Goal: Task Accomplishment & Management: Complete application form

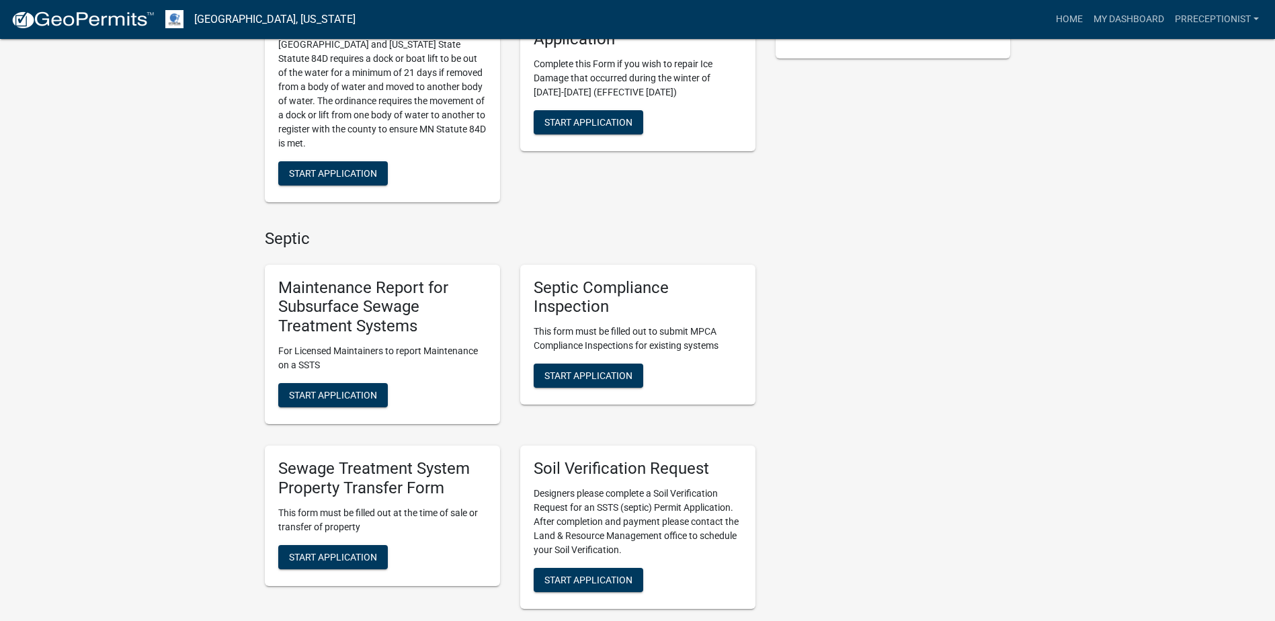
scroll to position [403, 0]
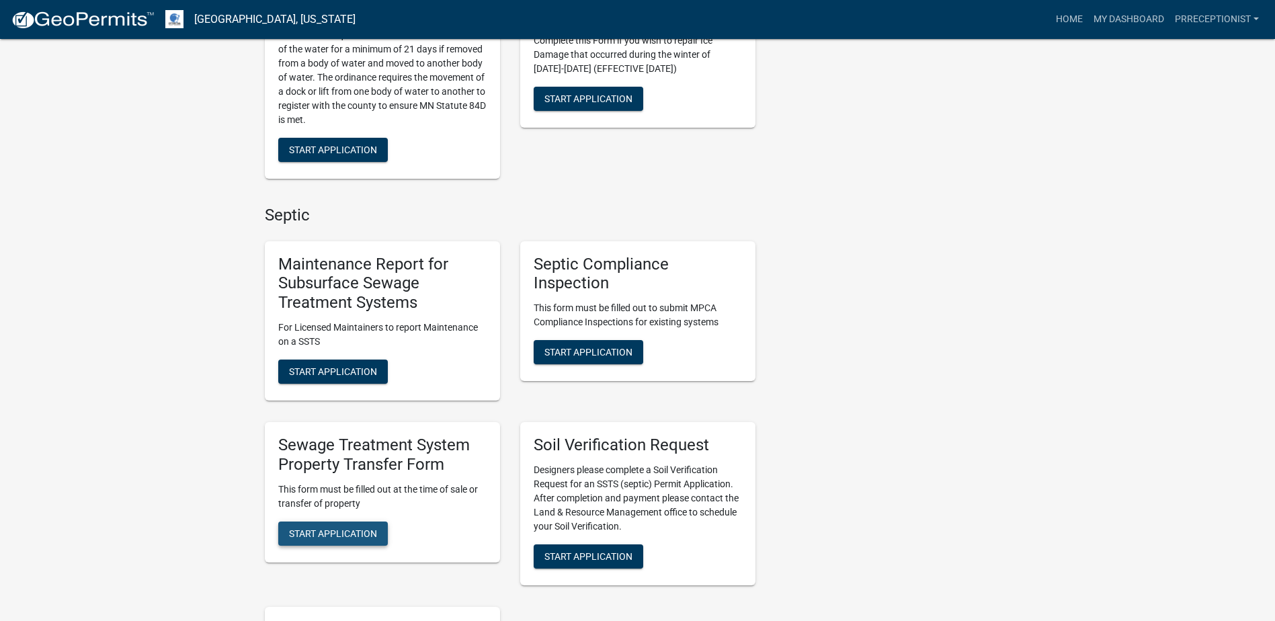
click at [352, 533] on span "Start Application" at bounding box center [333, 533] width 88 height 11
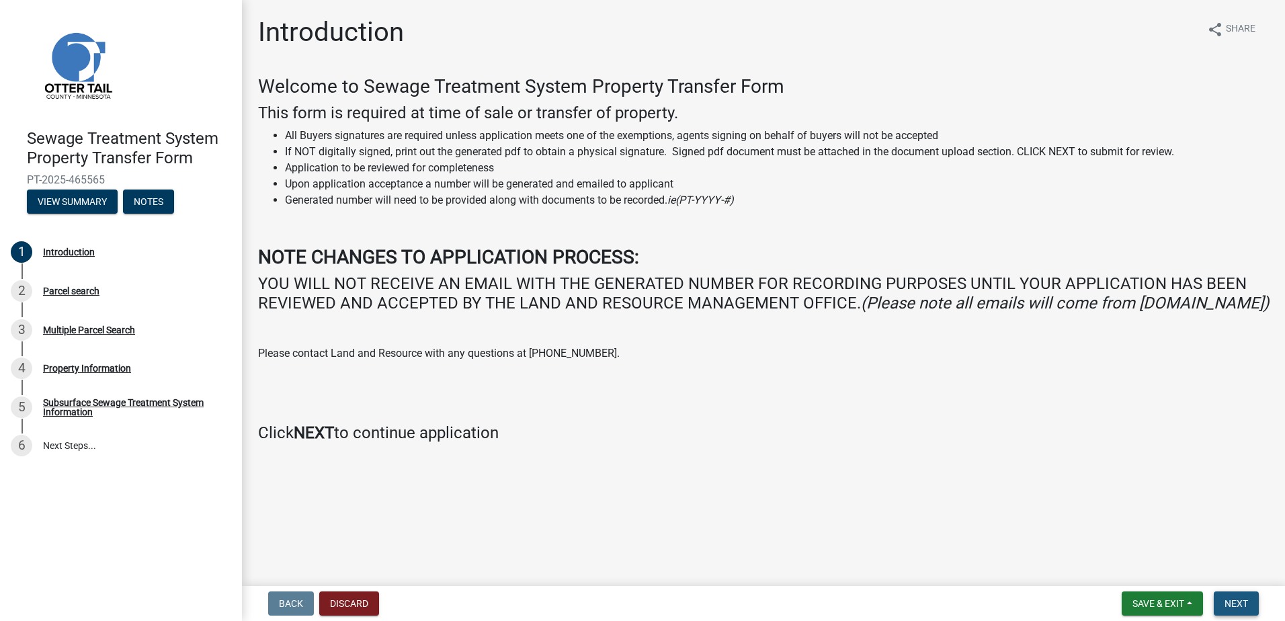
click at [1244, 600] on span "Next" at bounding box center [1237, 603] width 24 height 11
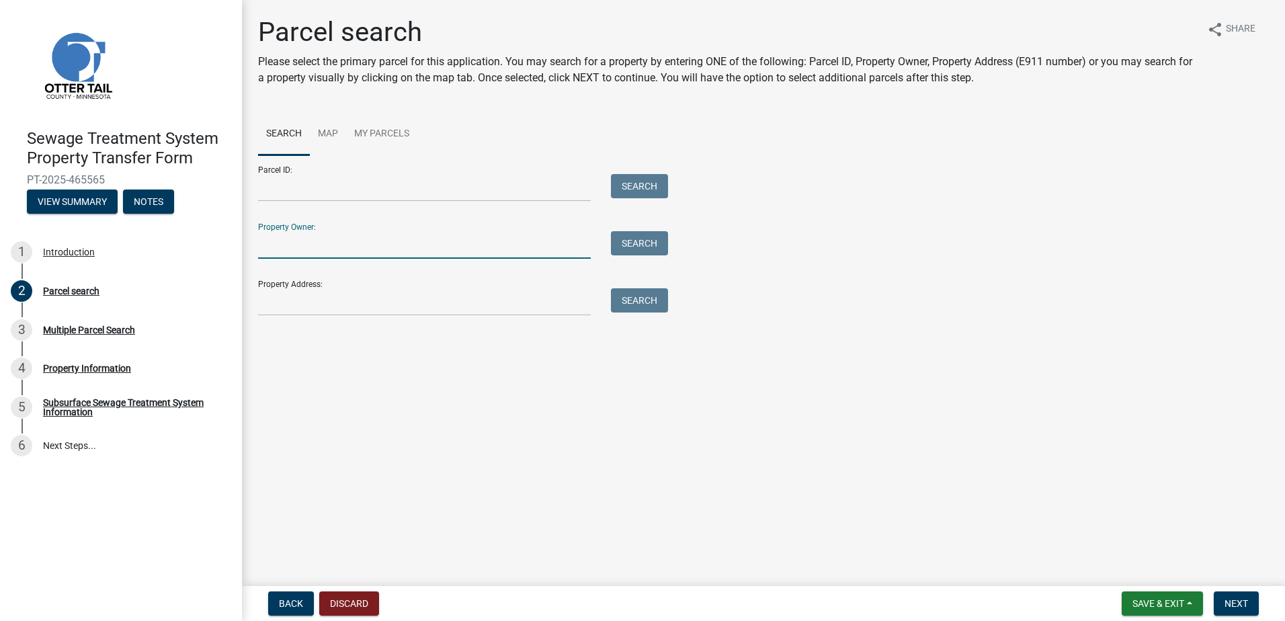
click at [296, 248] on input "Property Owner:" at bounding box center [424, 245] width 333 height 28
click at [629, 244] on button "Search" at bounding box center [639, 243] width 57 height 24
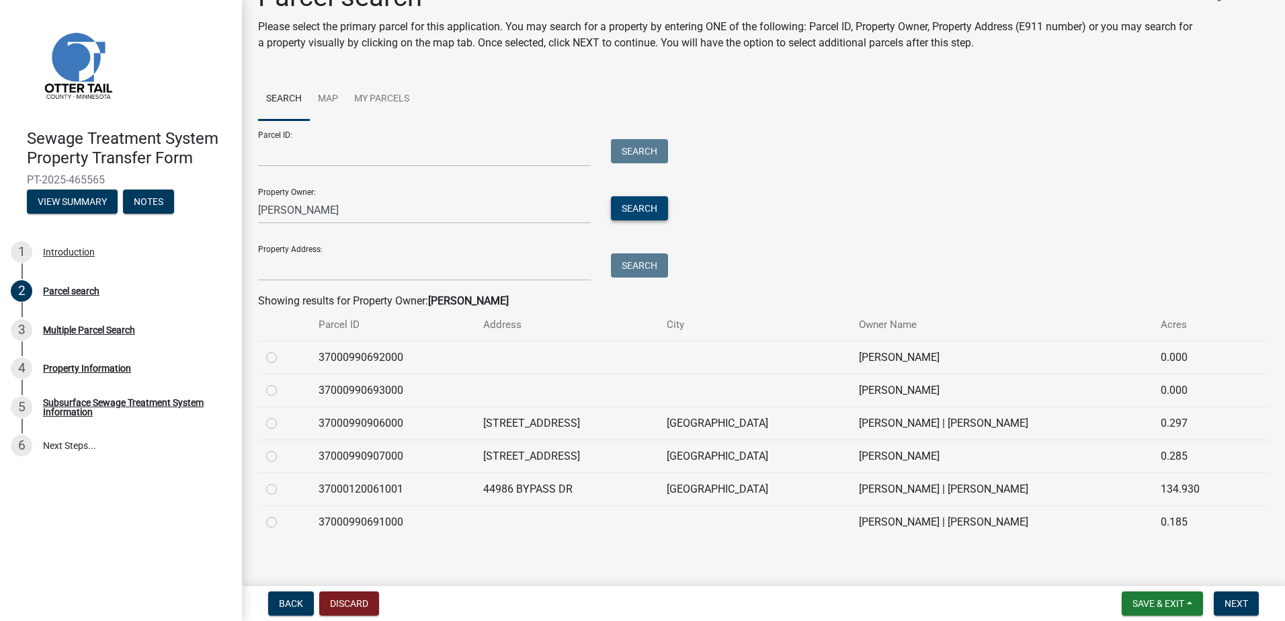
scroll to position [45, 0]
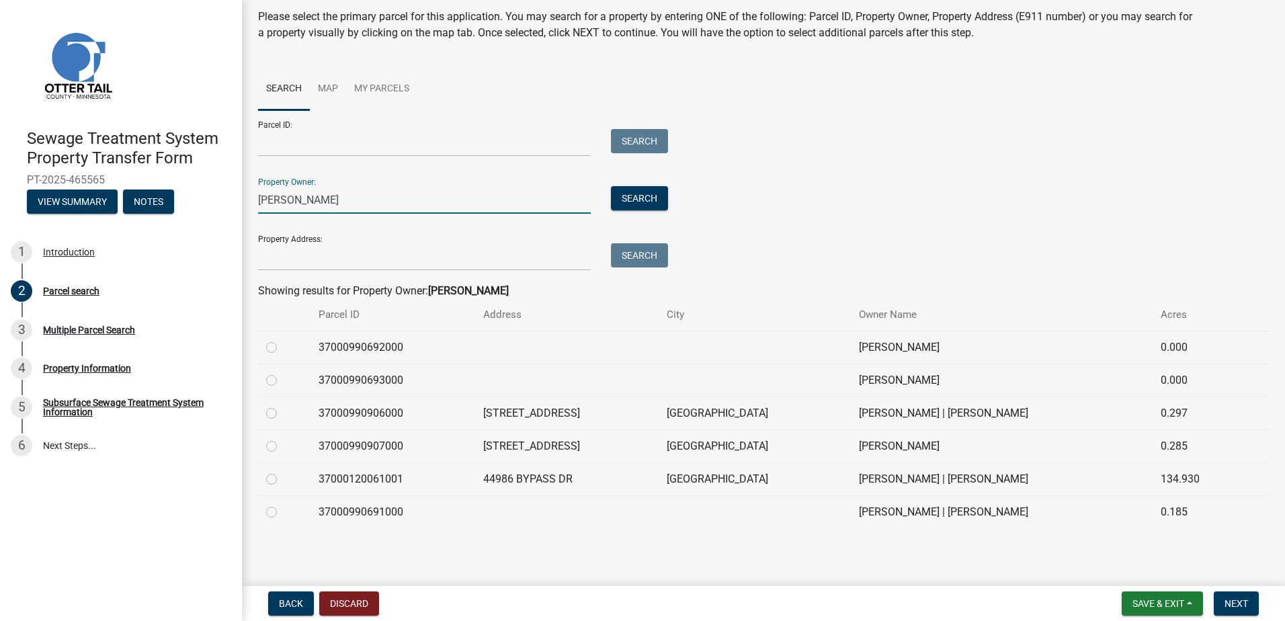
click at [350, 202] on input "[PERSON_NAME]" at bounding box center [424, 200] width 333 height 28
type input "W"
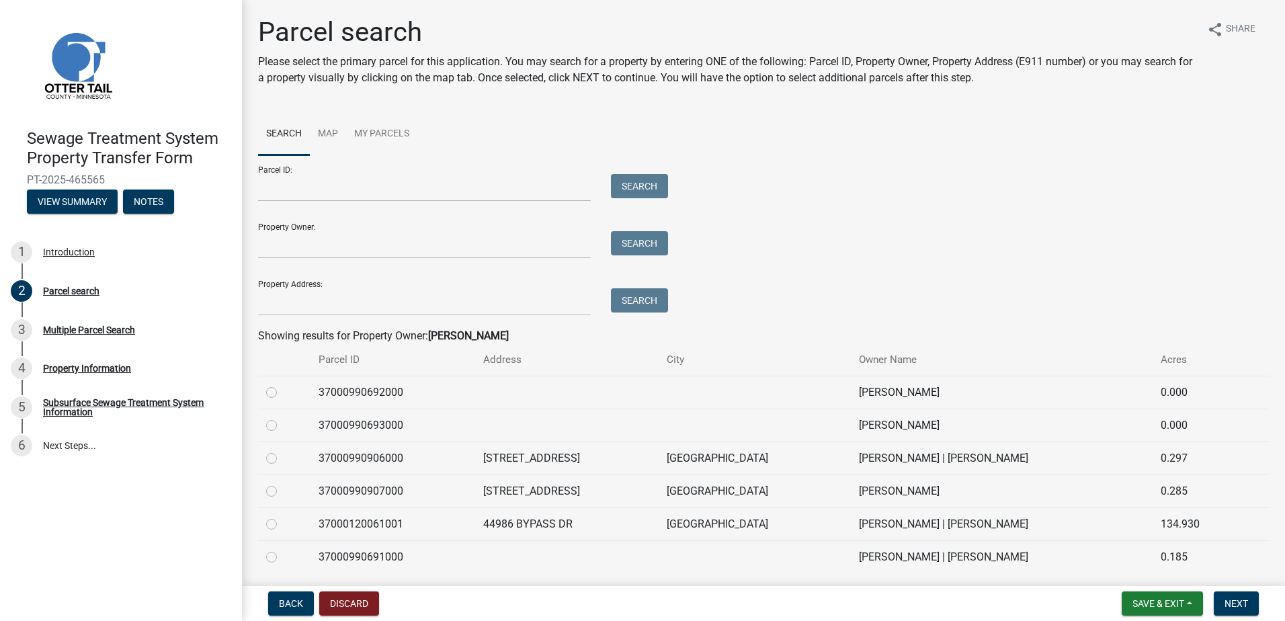
click at [282, 483] on label at bounding box center [282, 483] width 0 height 0
click at [282, 490] on input "radio" at bounding box center [286, 487] width 9 height 9
radio input "true"
